Goal: Obtain resource: Obtain resource

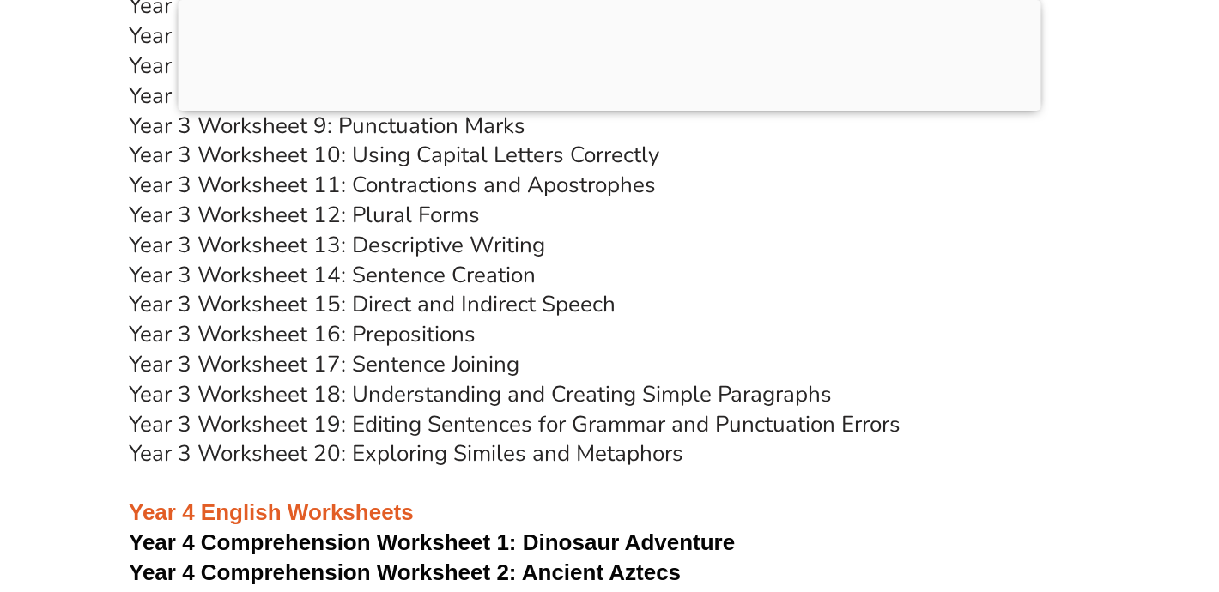
scroll to position [6436, 0]
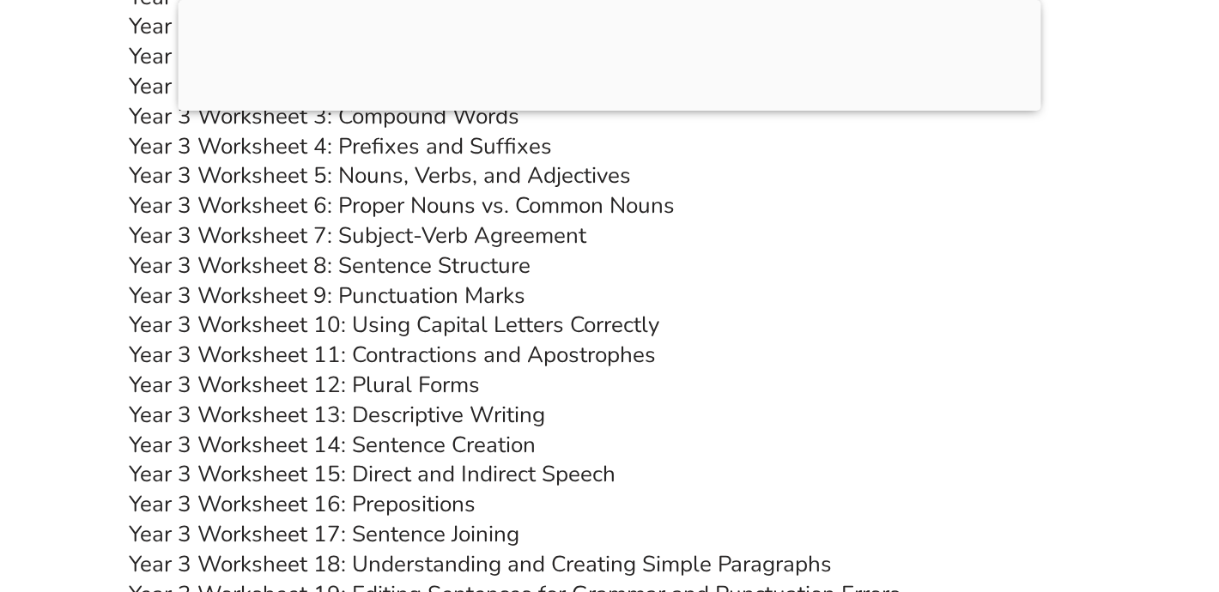
scroll to position [6349, 0]
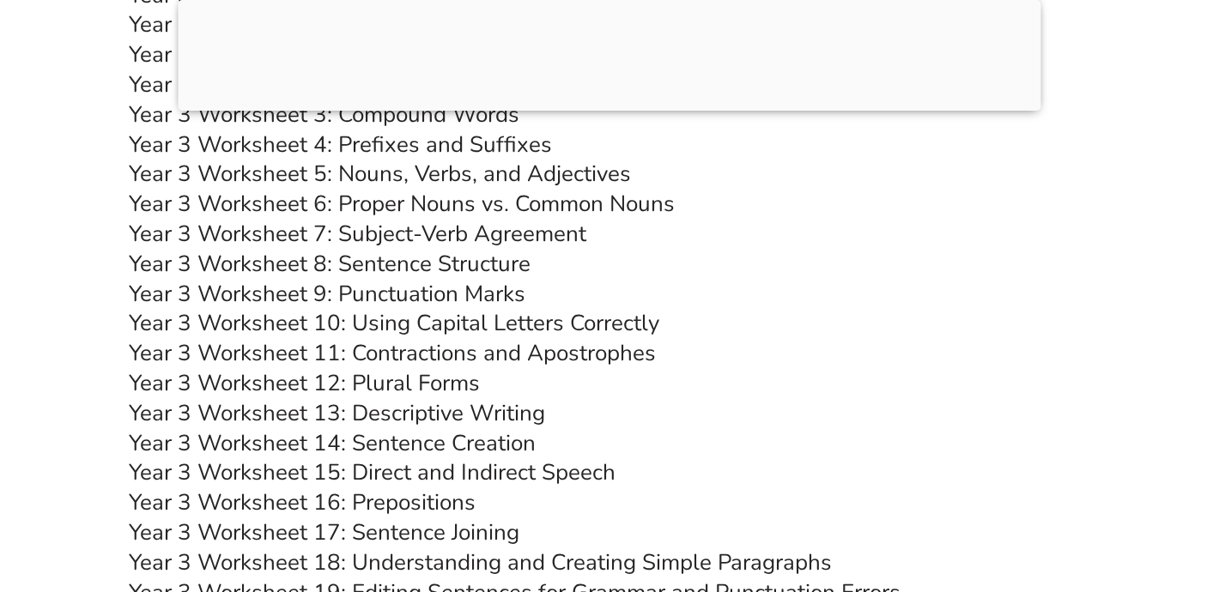
click at [393, 262] on link "Year 3 Worksheet 8: Sentence Structure" at bounding box center [330, 264] width 402 height 30
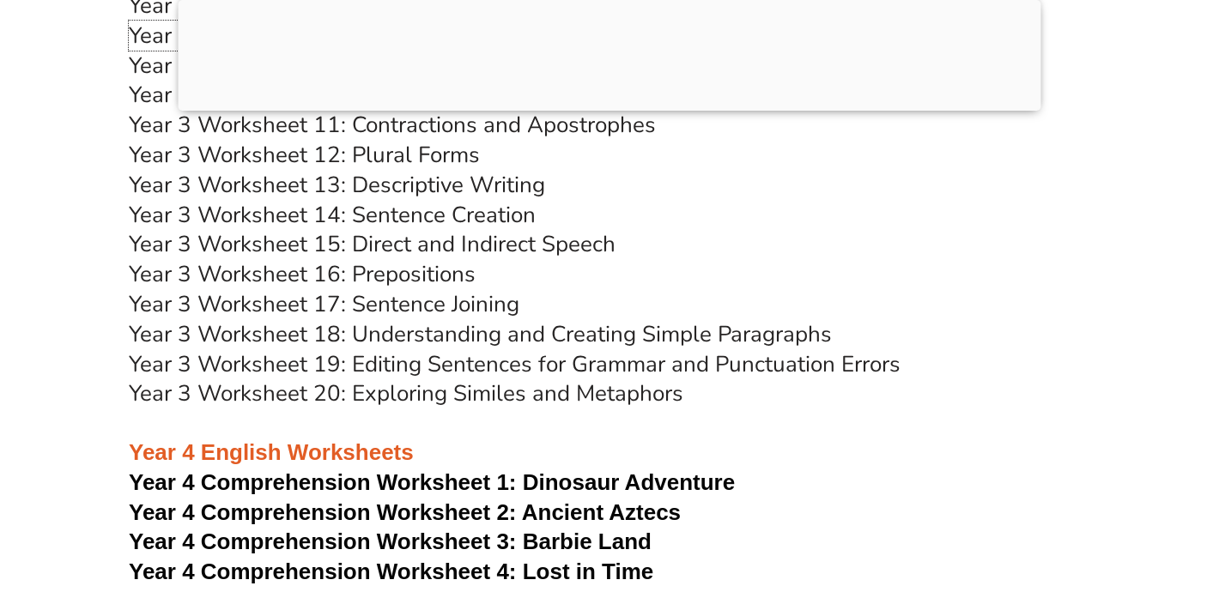
scroll to position [6583, 0]
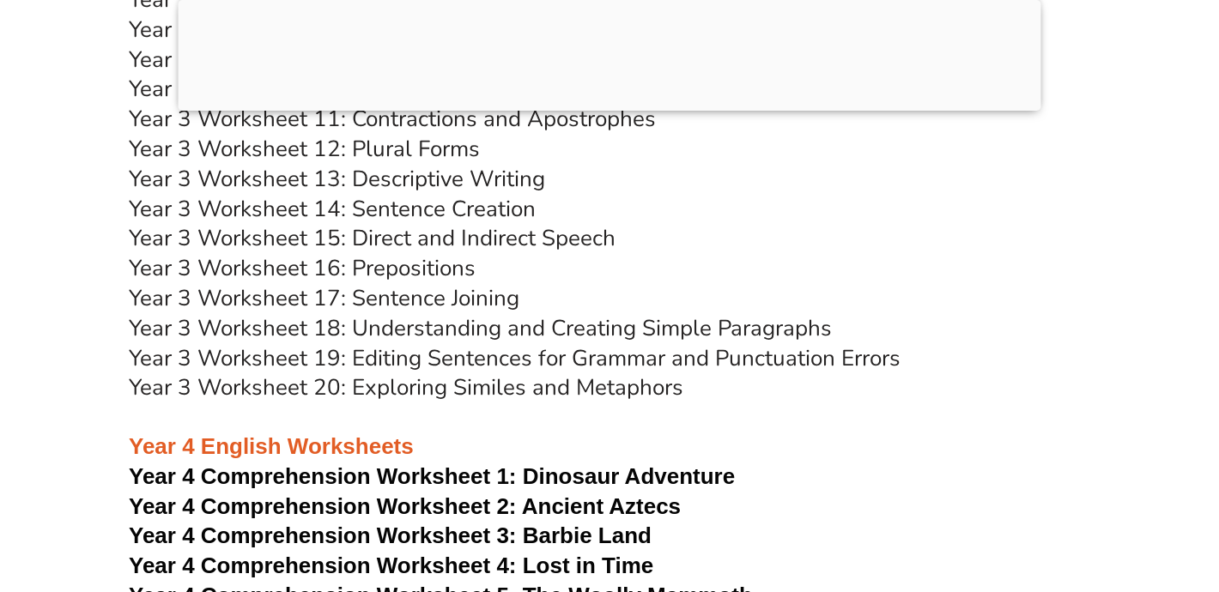
click at [404, 264] on link "Year 3 Worksheet 16: Prepositions" at bounding box center [302, 268] width 347 height 30
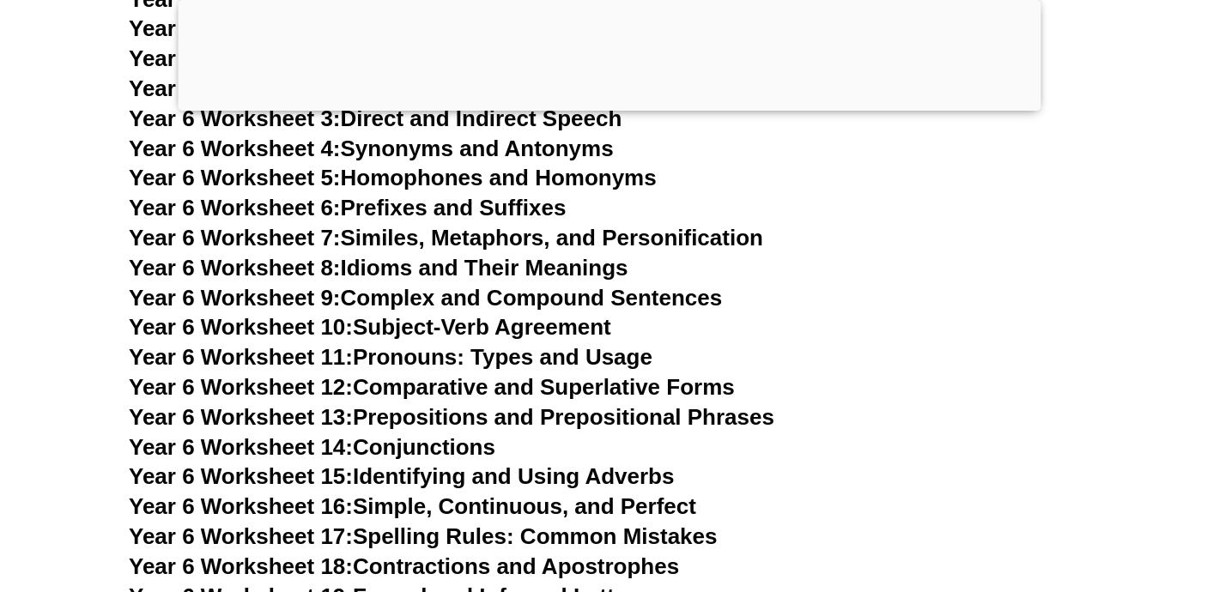
scroll to position [10030, 0]
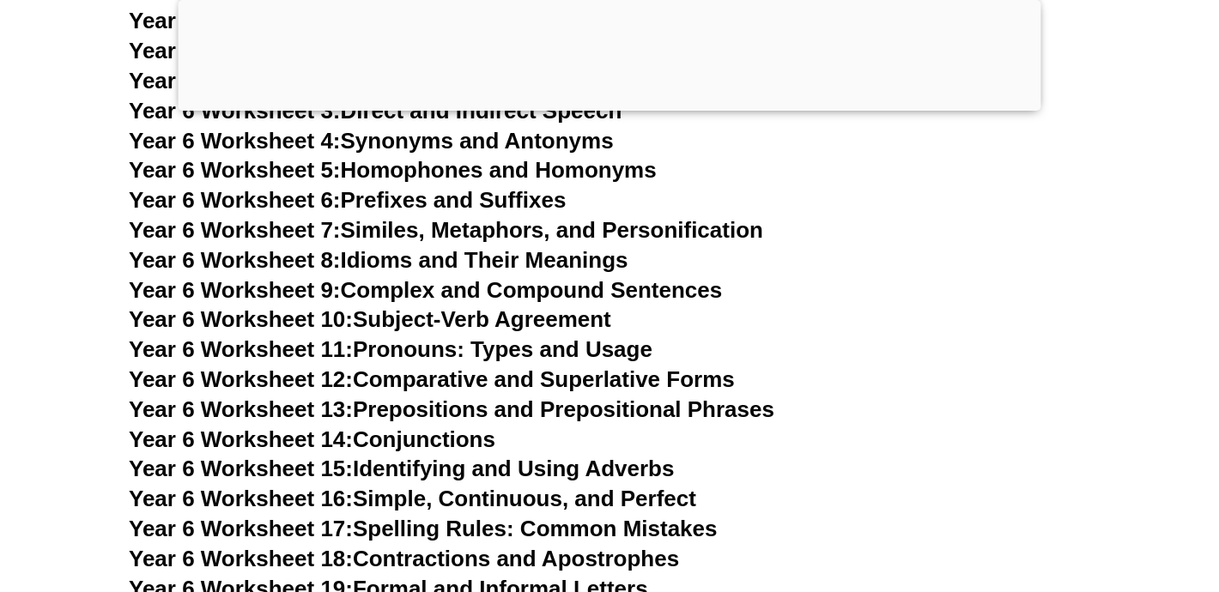
click at [474, 217] on link "Year 6 Worksheet 7: Similes, Metaphors, and Personification" at bounding box center [446, 230] width 634 height 26
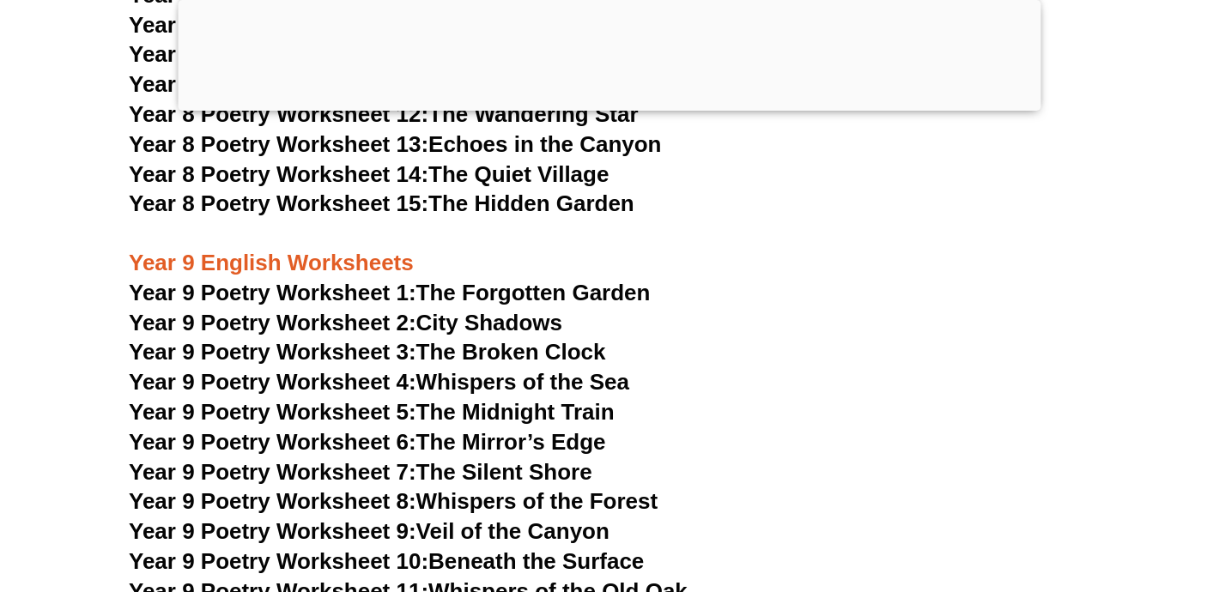
scroll to position [11586, 0]
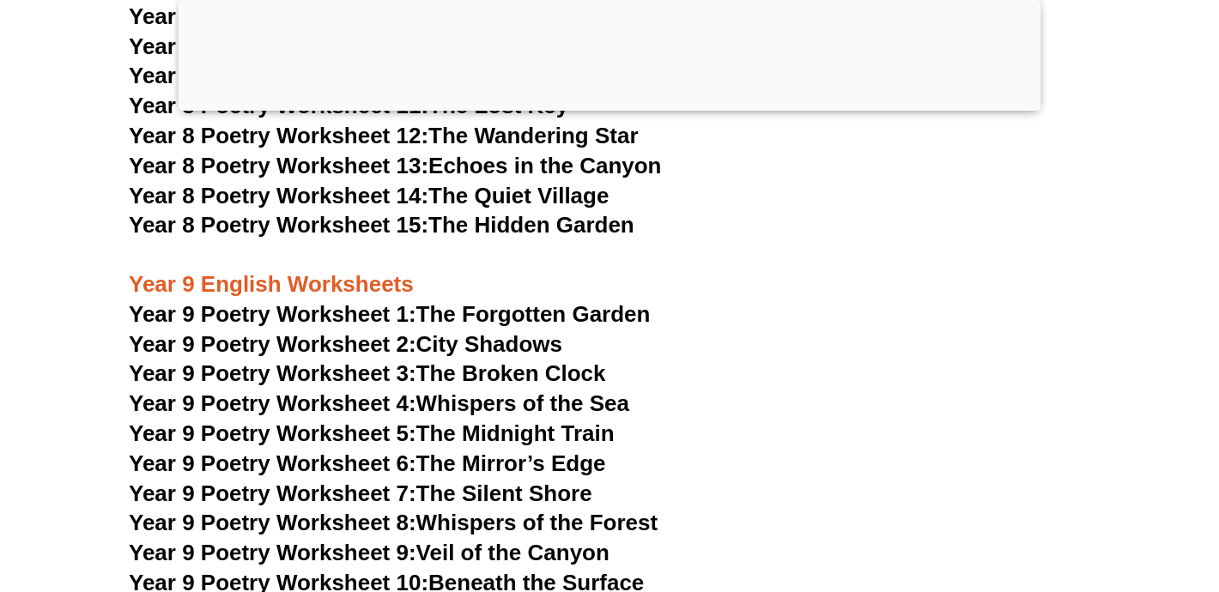
click at [492, 301] on link "Year 9 Poetry Worksheet 1: The Forgotten Garden" at bounding box center [389, 314] width 521 height 26
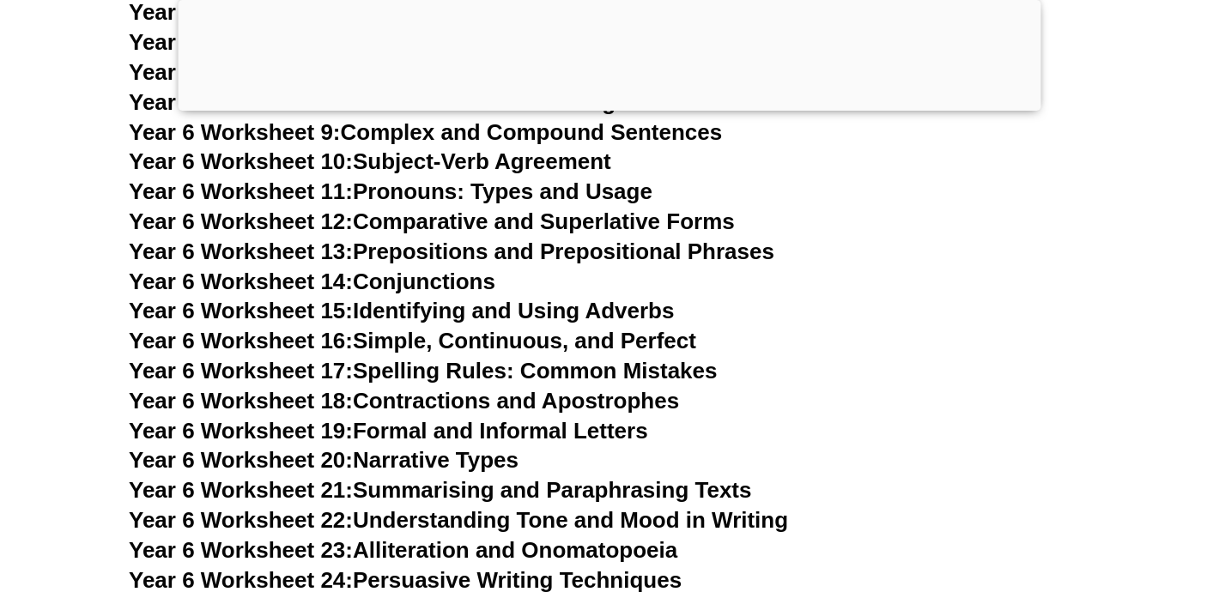
scroll to position [10191, 0]
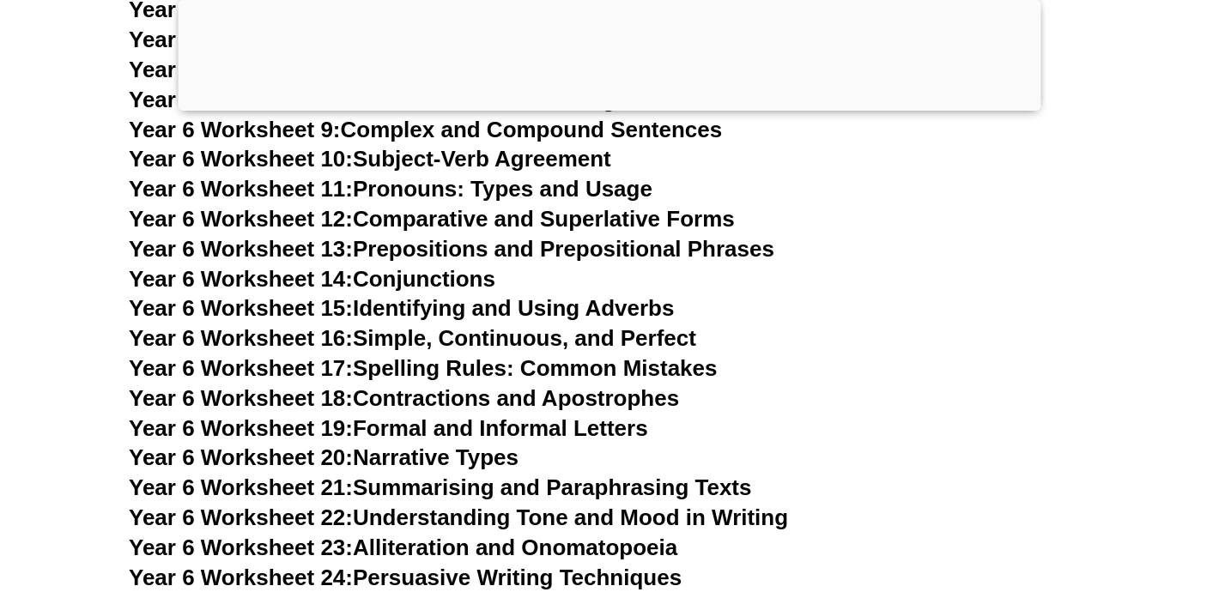
click at [466, 206] on link "Year 6 Worksheet 12: Comparative and Superlative Forms" at bounding box center [432, 219] width 606 height 26
click at [469, 445] on link "Year 6 Worksheet 20: Narrative Types" at bounding box center [324, 458] width 390 height 26
click at [487, 385] on link "Year 6 Worksheet 18: Contractions and Apostrophes" at bounding box center [404, 398] width 550 height 26
click at [487, 295] on link "Year 6 Worksheet 15: Identifying and Using Adverbs" at bounding box center [401, 308] width 545 height 26
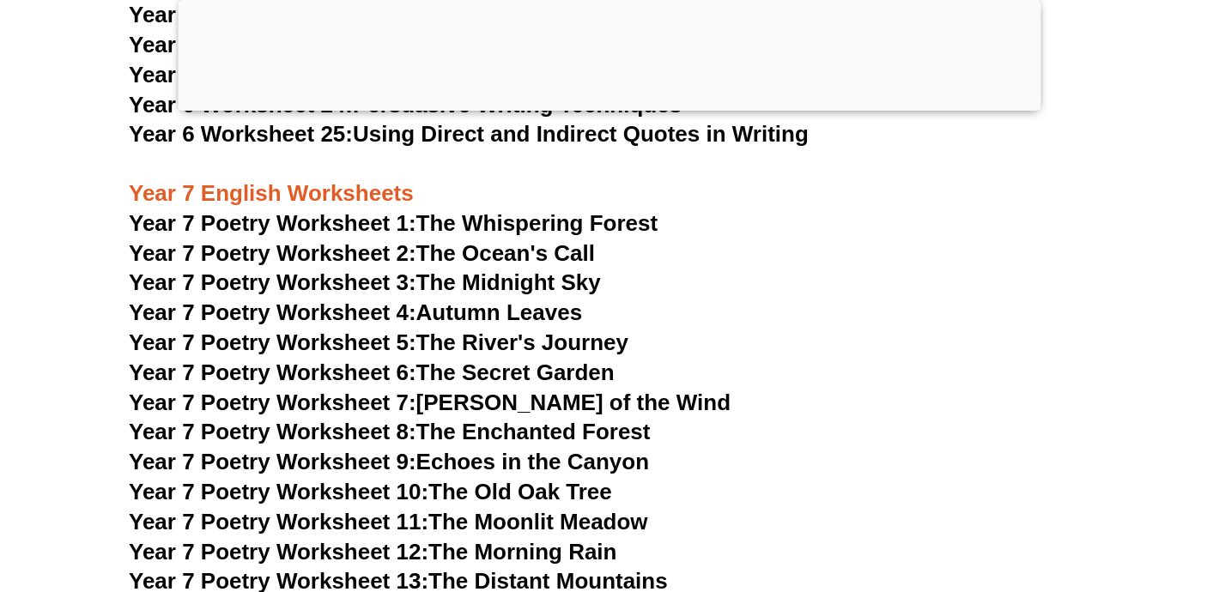
scroll to position [10702, 0]
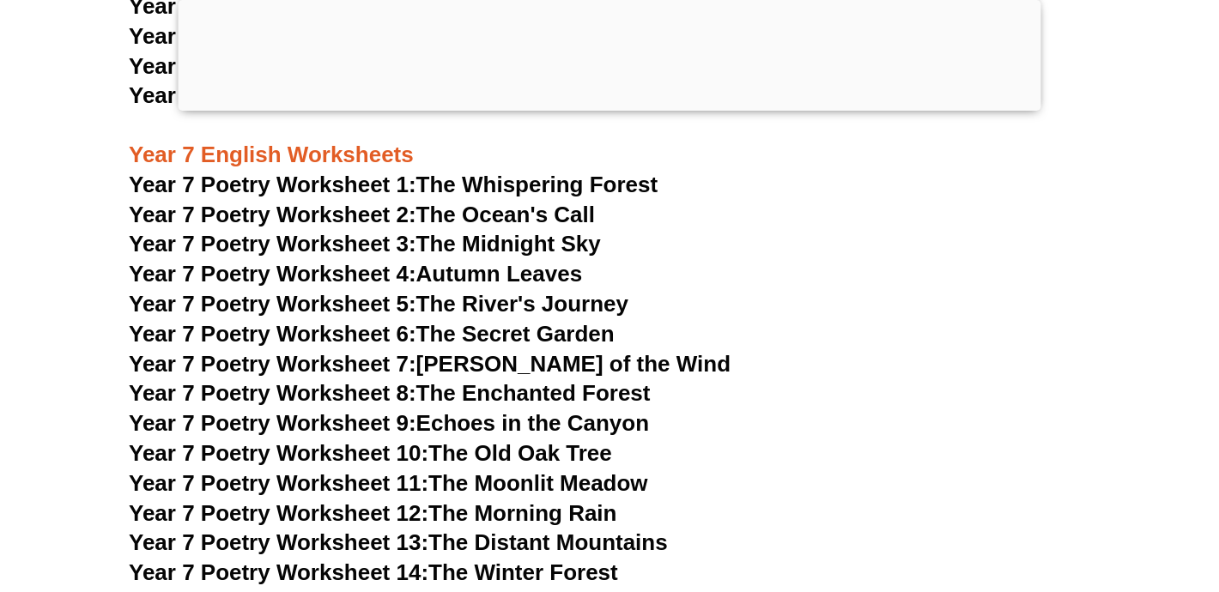
click at [523, 500] on link "Year 7 Poetry Worksheet 12: The Morning Rain" at bounding box center [372, 513] width 487 height 26
